Goal: Learn about a topic

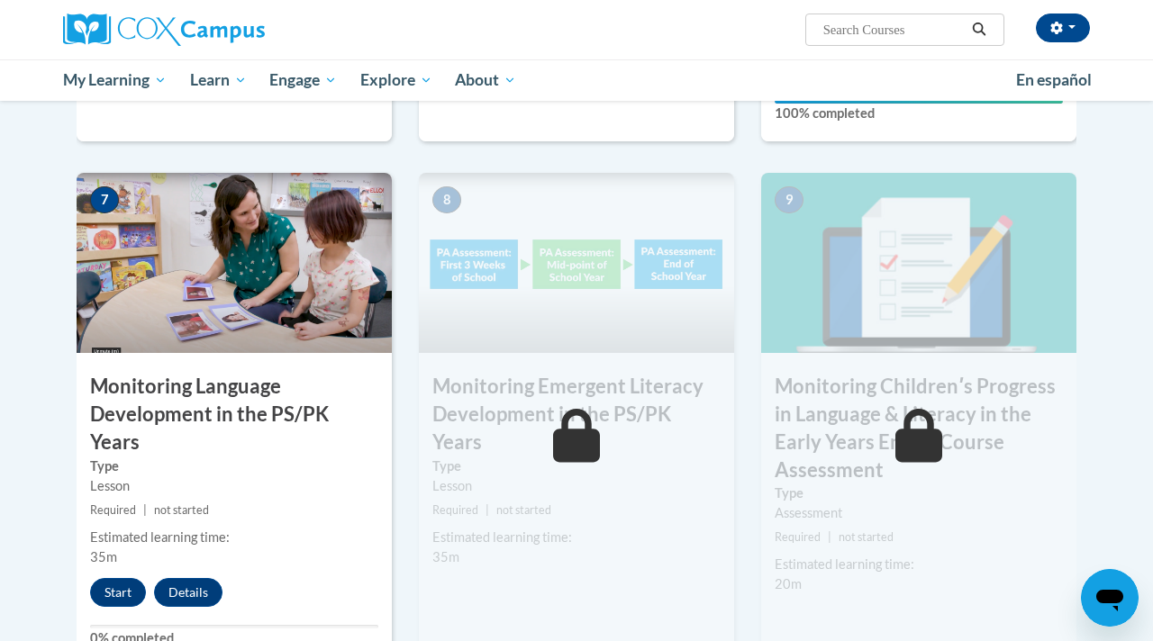
scroll to position [1427, 0]
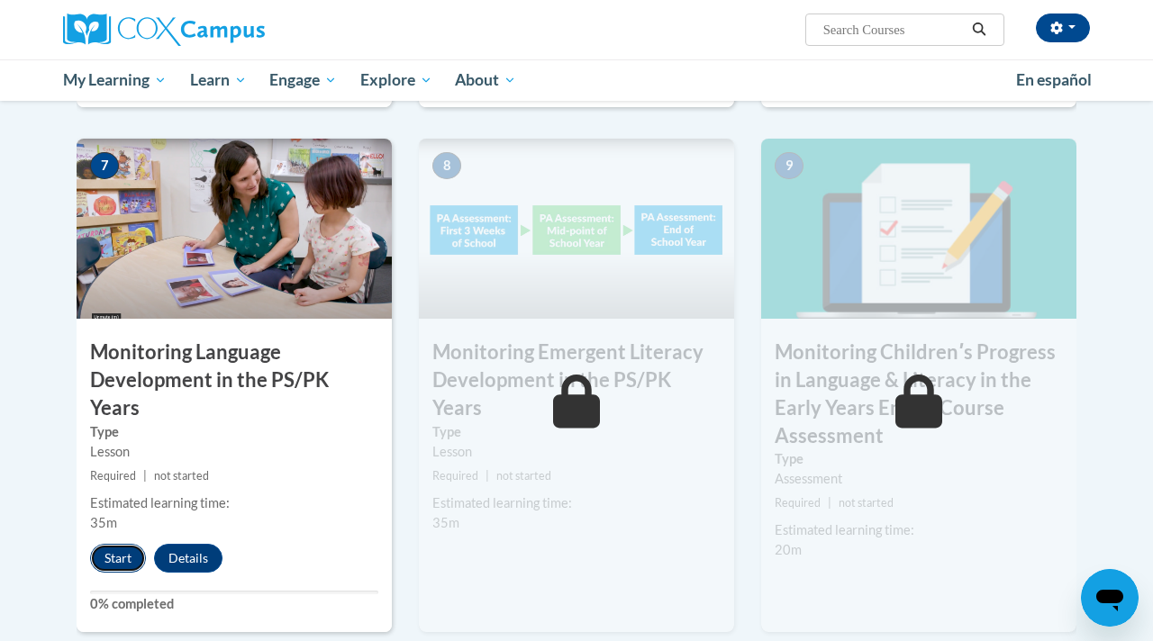
click at [125, 544] on button "Start" at bounding box center [118, 558] width 56 height 29
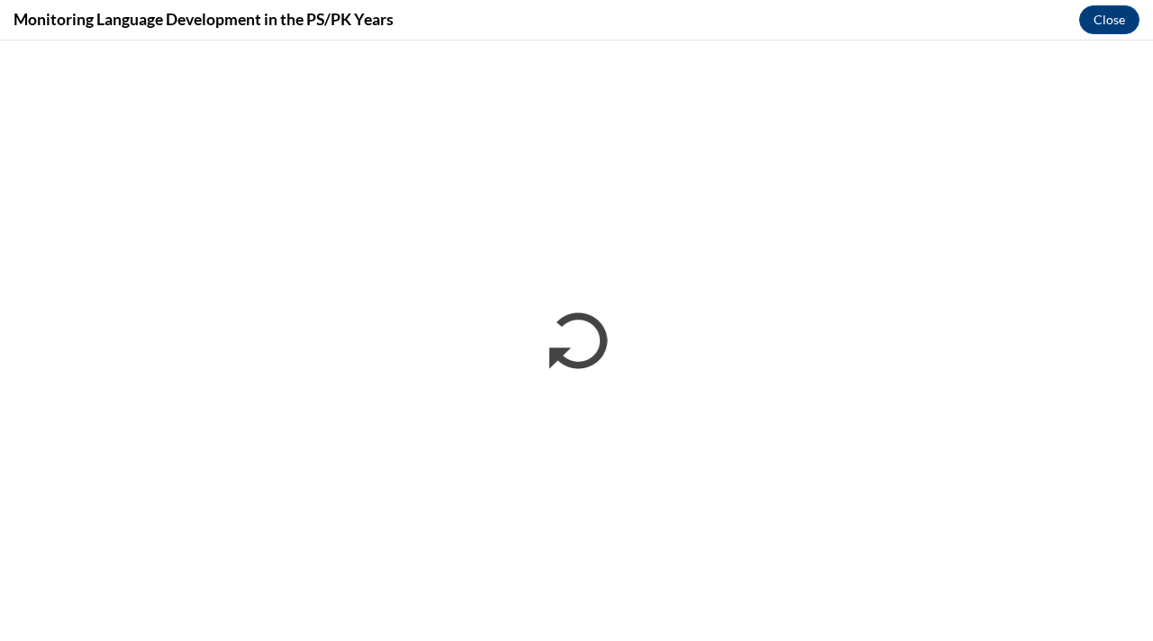
scroll to position [0, 0]
